Goal: Find specific page/section: Find specific page/section

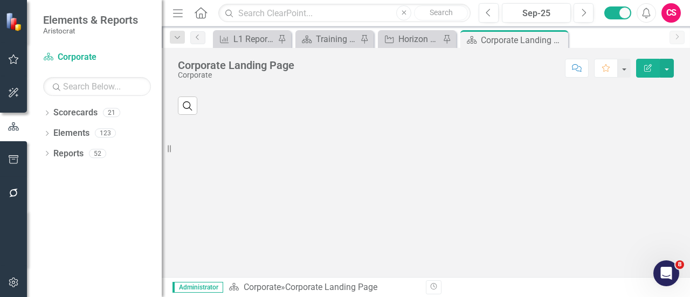
click at [13, 188] on button "button" at bounding box center [14, 193] width 24 height 23
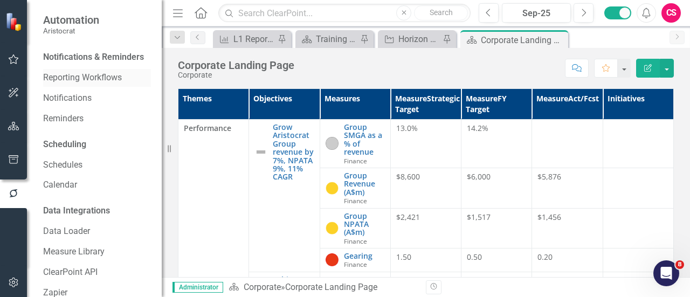
click at [92, 84] on link "Reporting Workflows" at bounding box center [97, 78] width 108 height 12
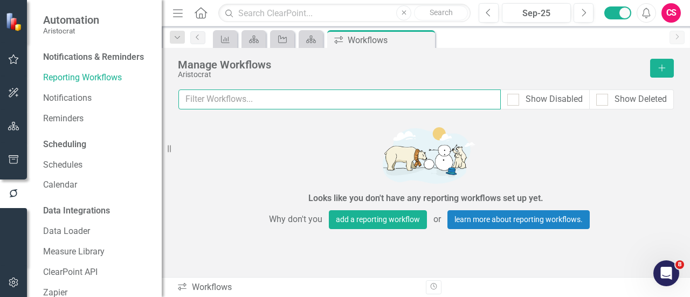
click at [347, 101] on input "text" at bounding box center [339, 99] width 322 height 20
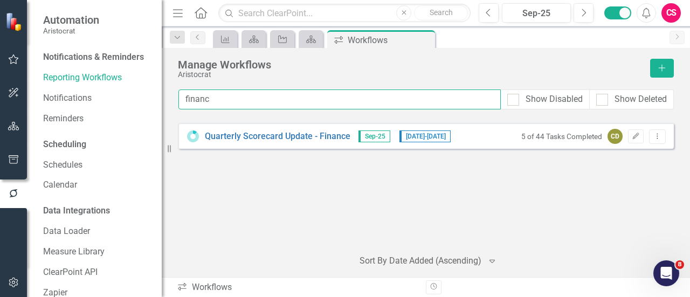
type input "finance"
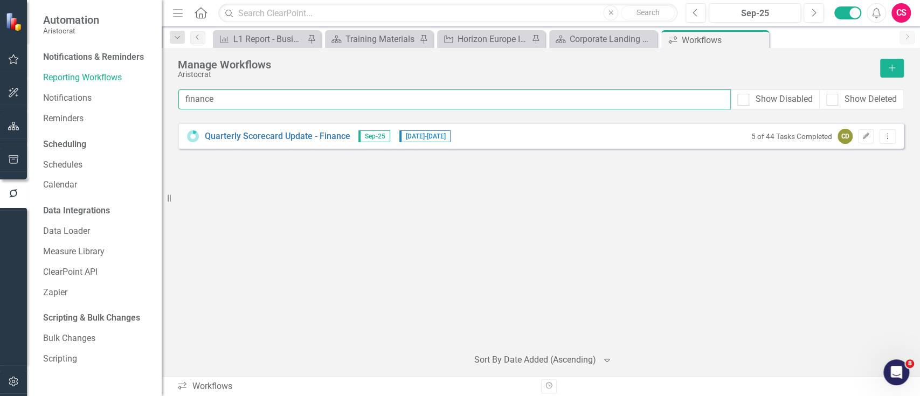
click at [378, 92] on input "finance" at bounding box center [454, 99] width 552 height 20
